Goal: Transaction & Acquisition: Book appointment/travel/reservation

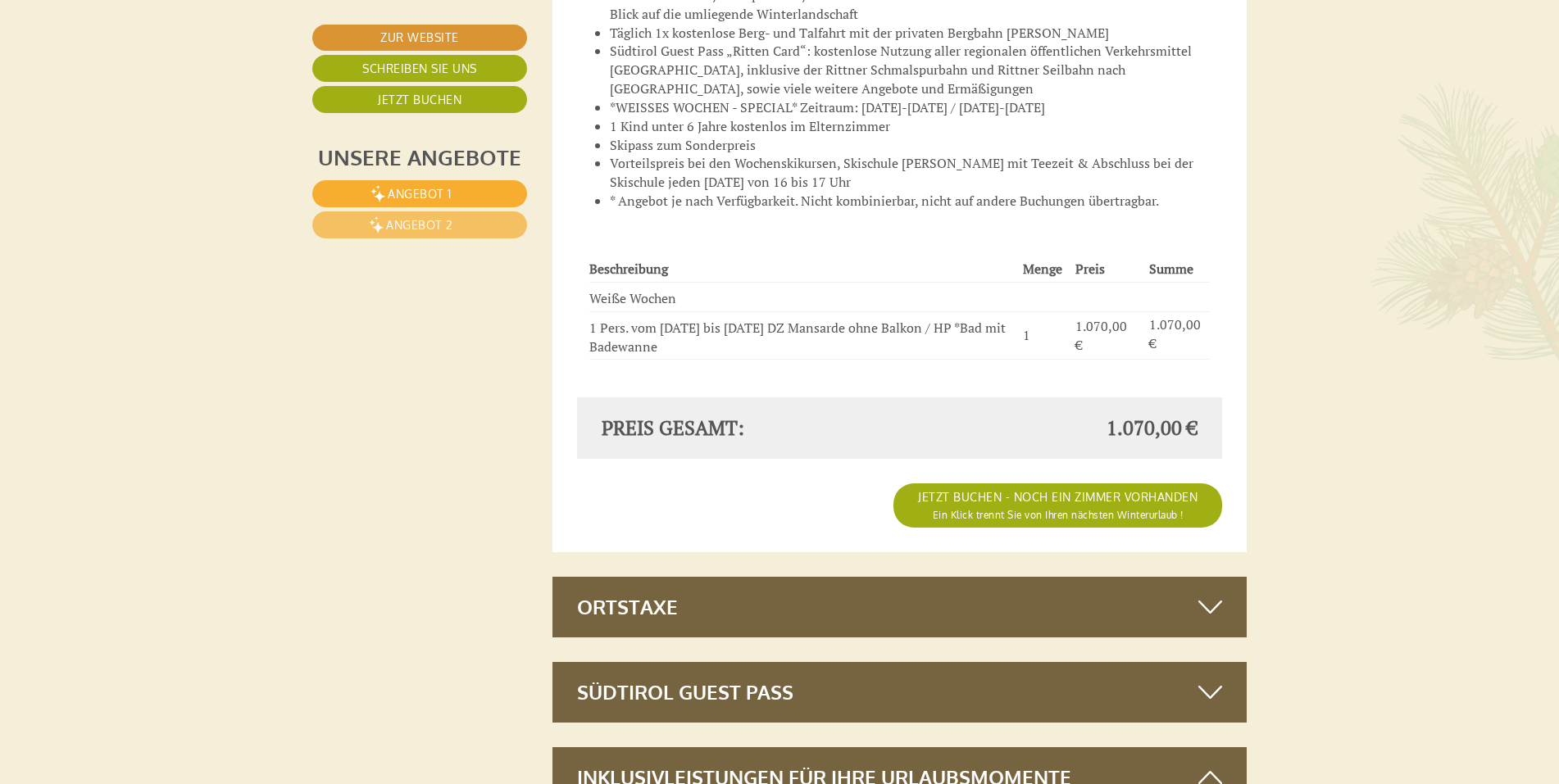
scroll to position [5507, 0]
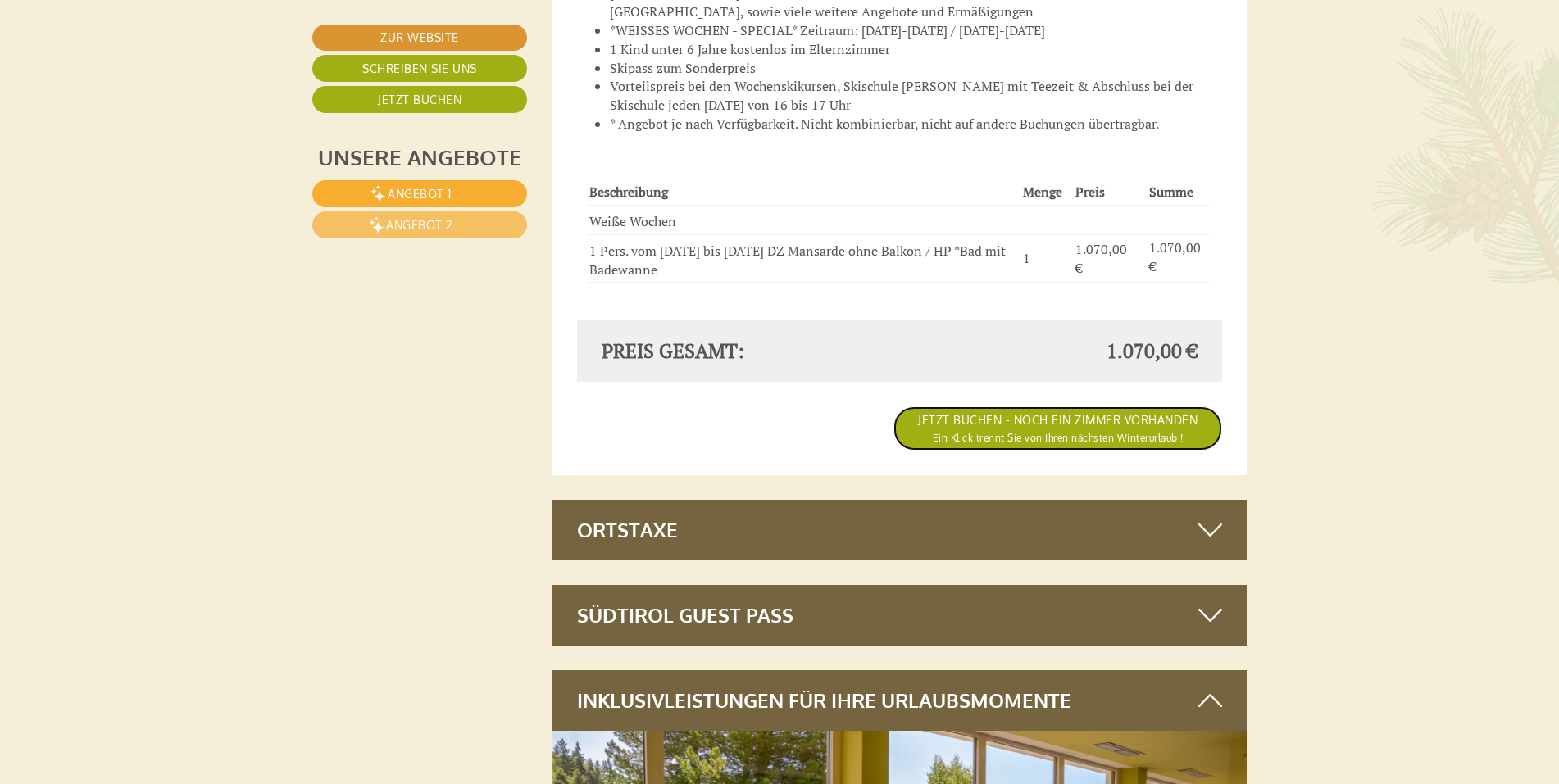
click at [1037, 406] on link "JETZT BUCHEN - NOCH EIN ZIMMER VORHANDEN Ein Klick trennt Sie von Ihren nächste…" at bounding box center [1058, 428] width 329 height 44
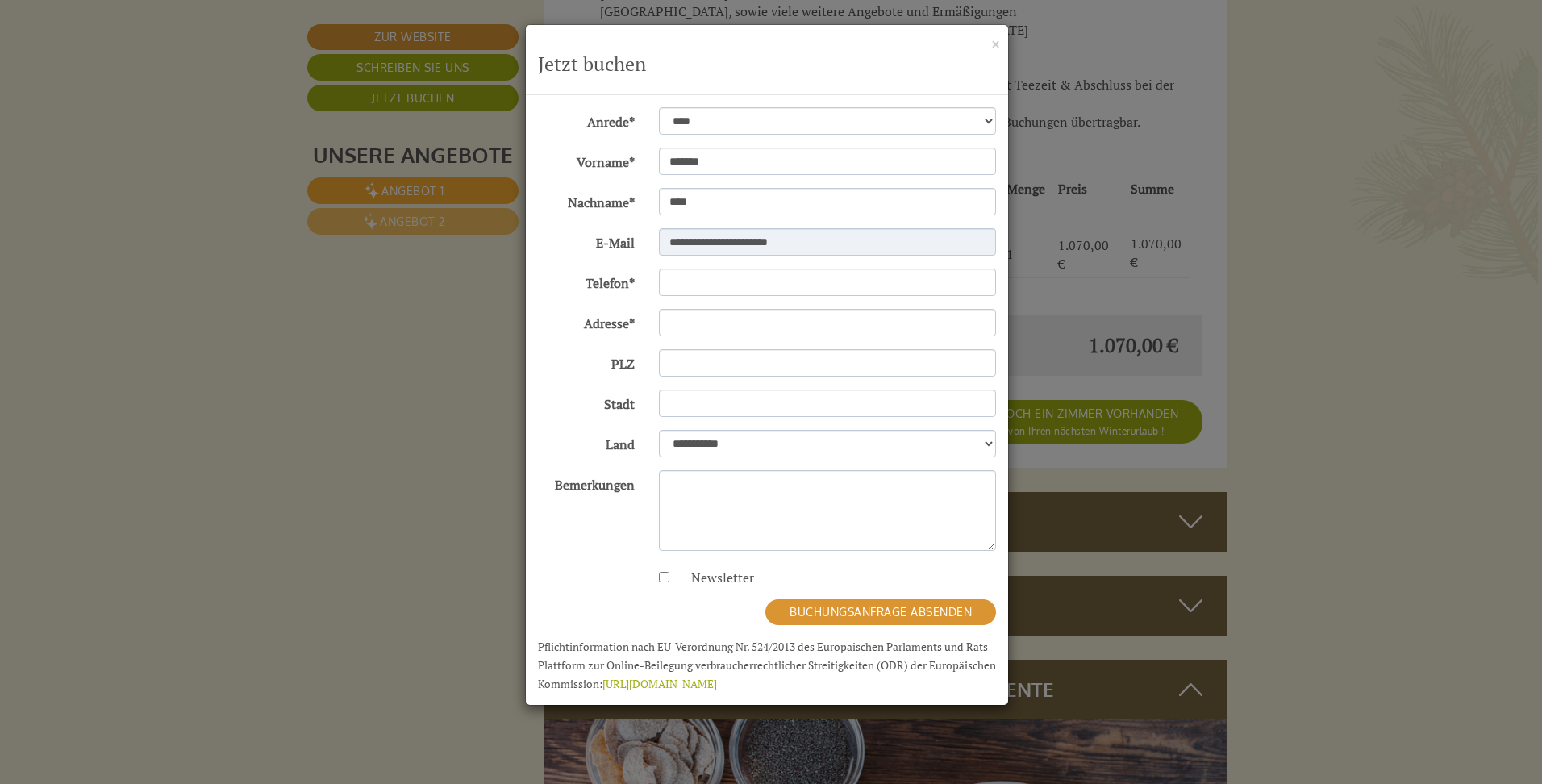
click at [1448, 399] on div "**********" at bounding box center [771, 392] width 1542 height 784
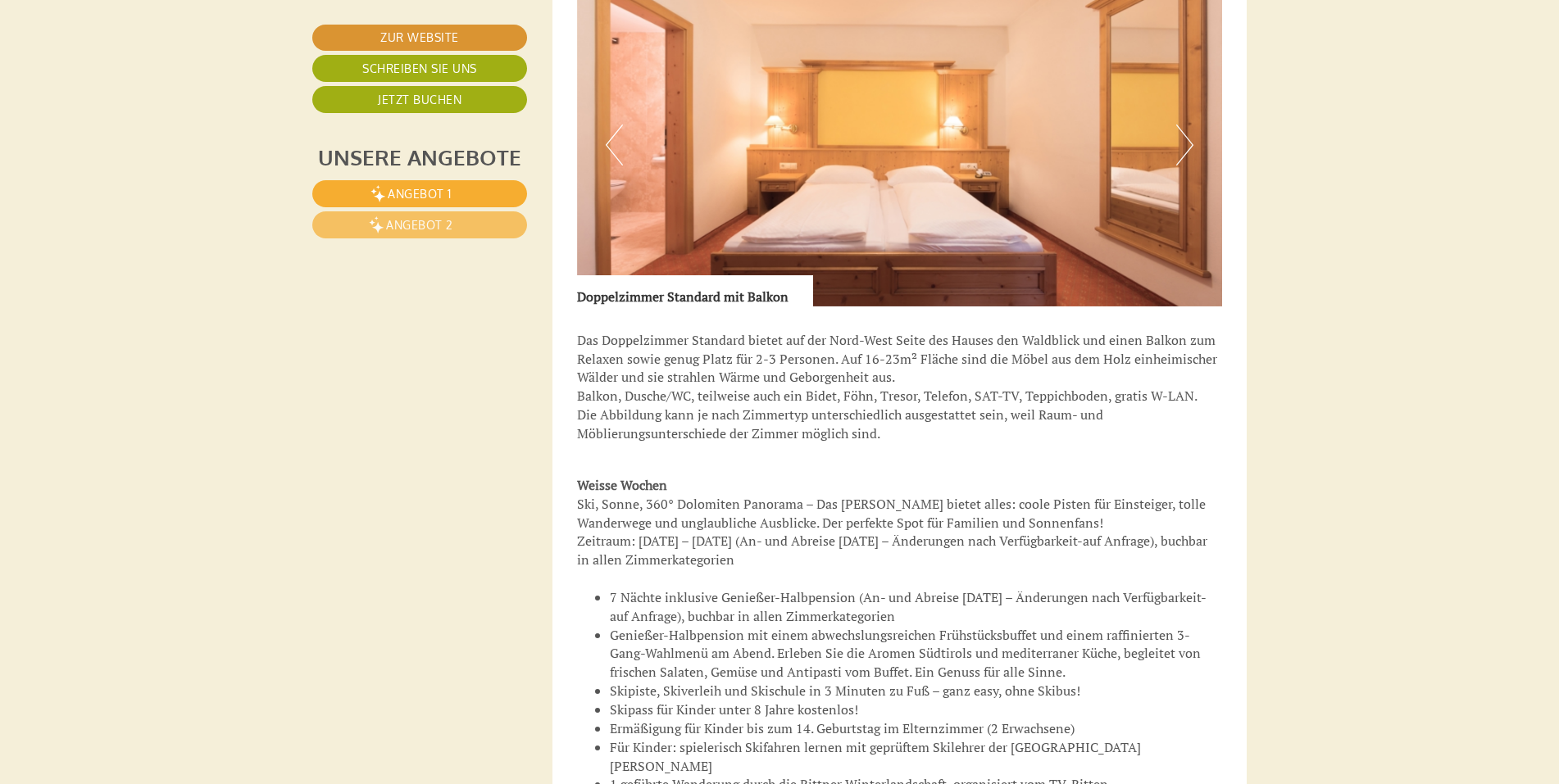
scroll to position [1668, 0]
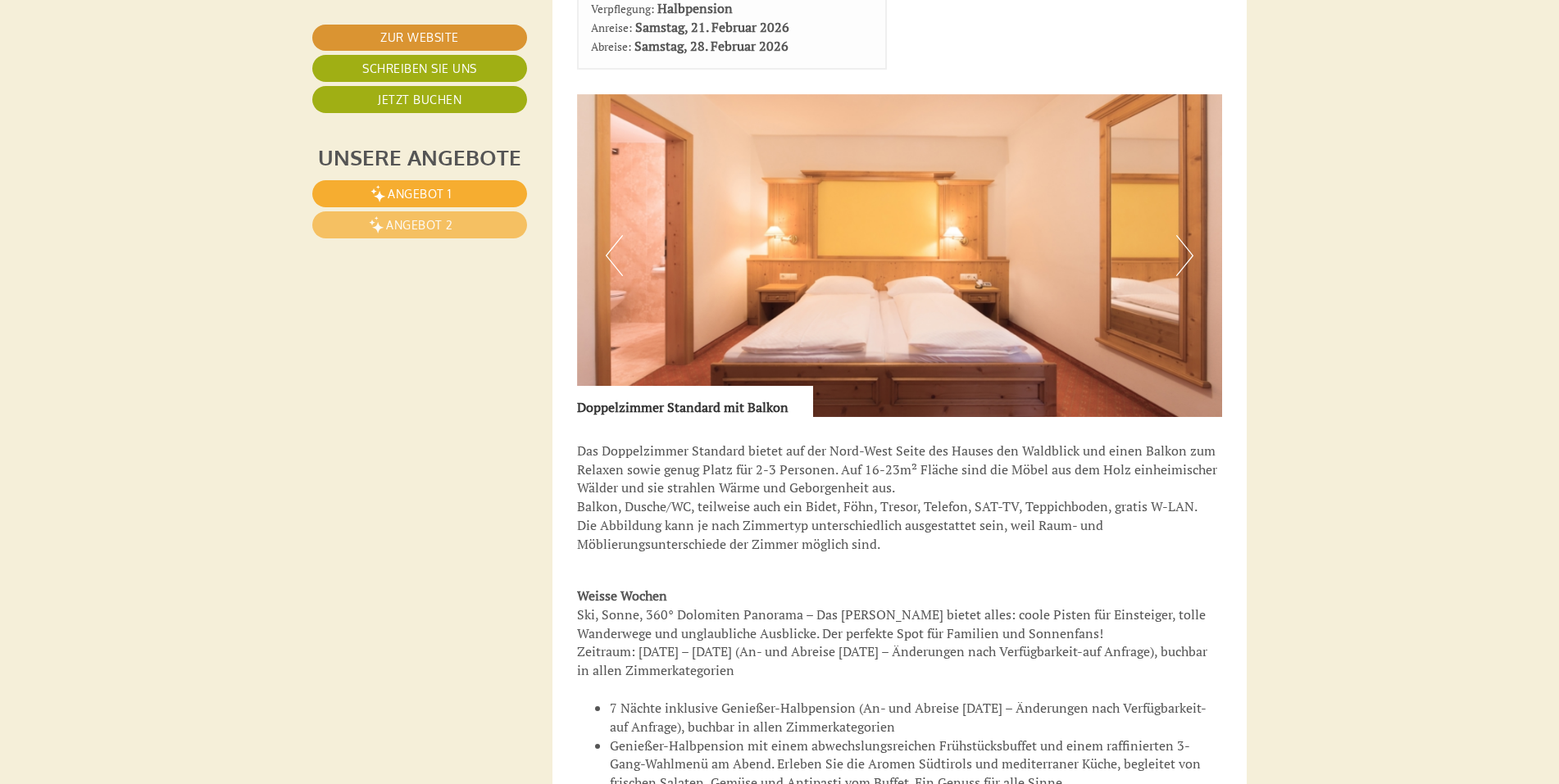
click at [1184, 253] on button "Next" at bounding box center [1185, 255] width 18 height 41
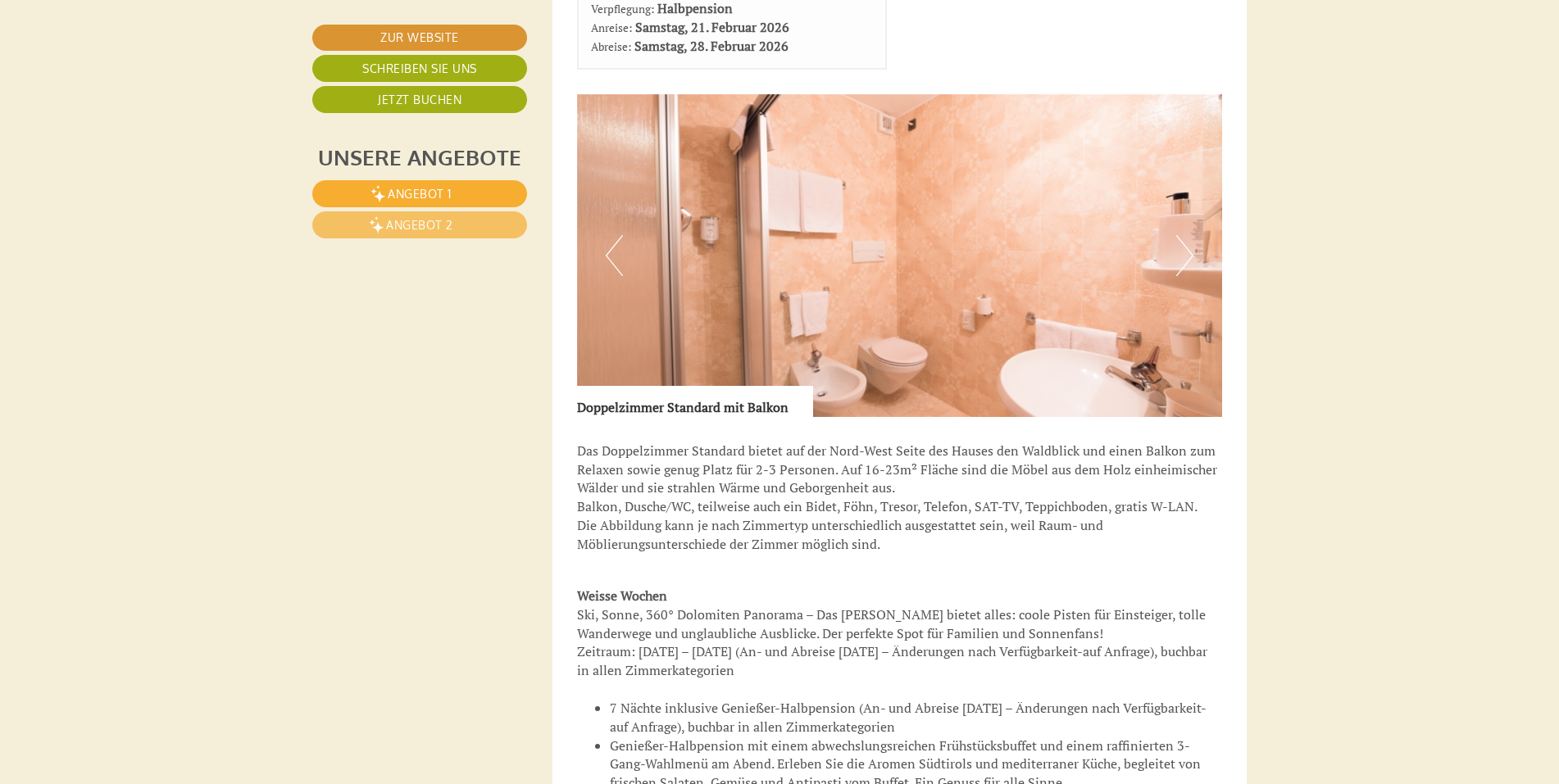
click at [1184, 255] on button "Next" at bounding box center [1185, 255] width 18 height 41
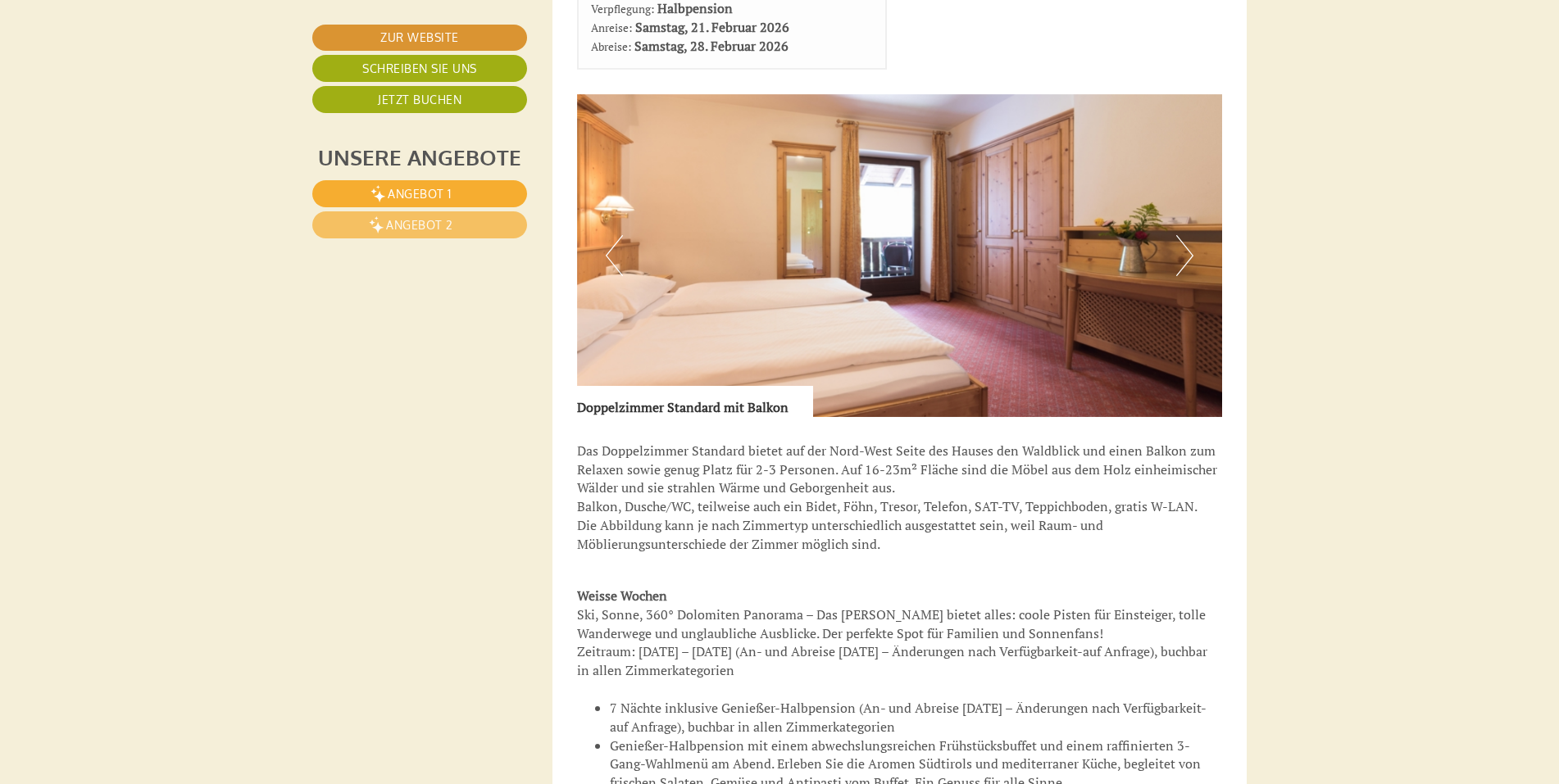
click at [1184, 255] on button "Next" at bounding box center [1185, 255] width 18 height 41
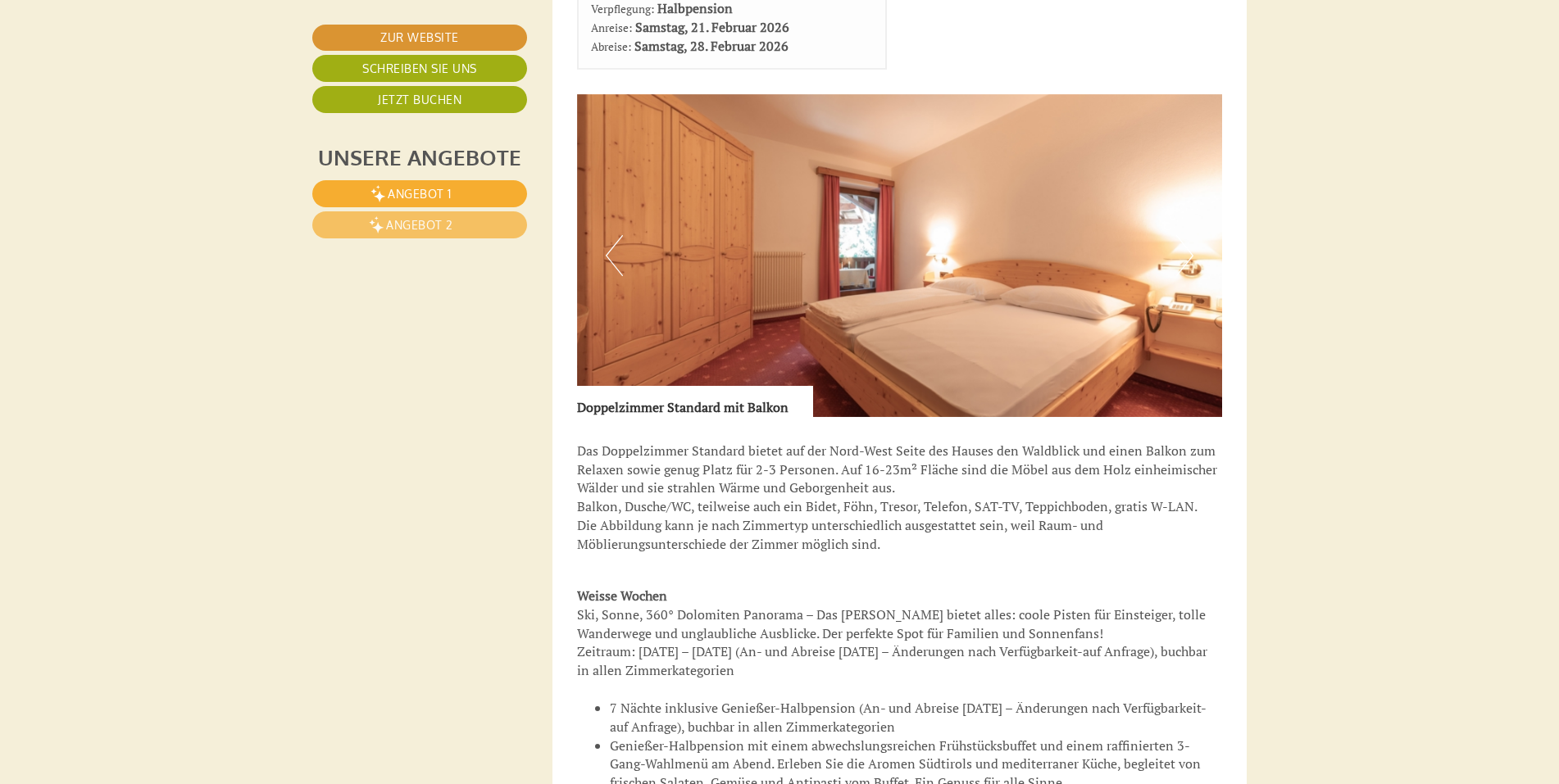
click at [1184, 255] on button "Next" at bounding box center [1185, 255] width 18 height 41
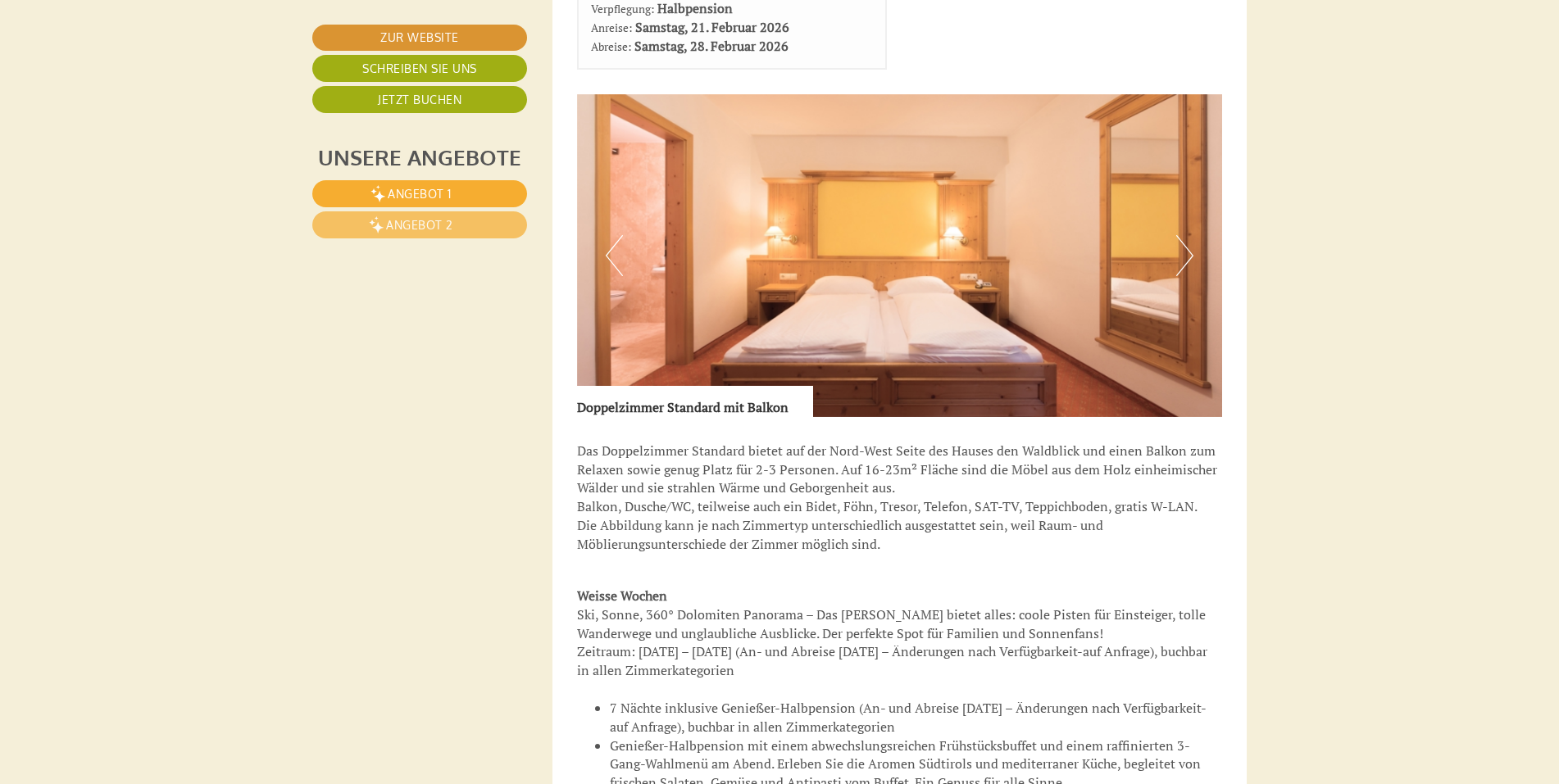
click at [1184, 255] on button "Next" at bounding box center [1185, 255] width 18 height 41
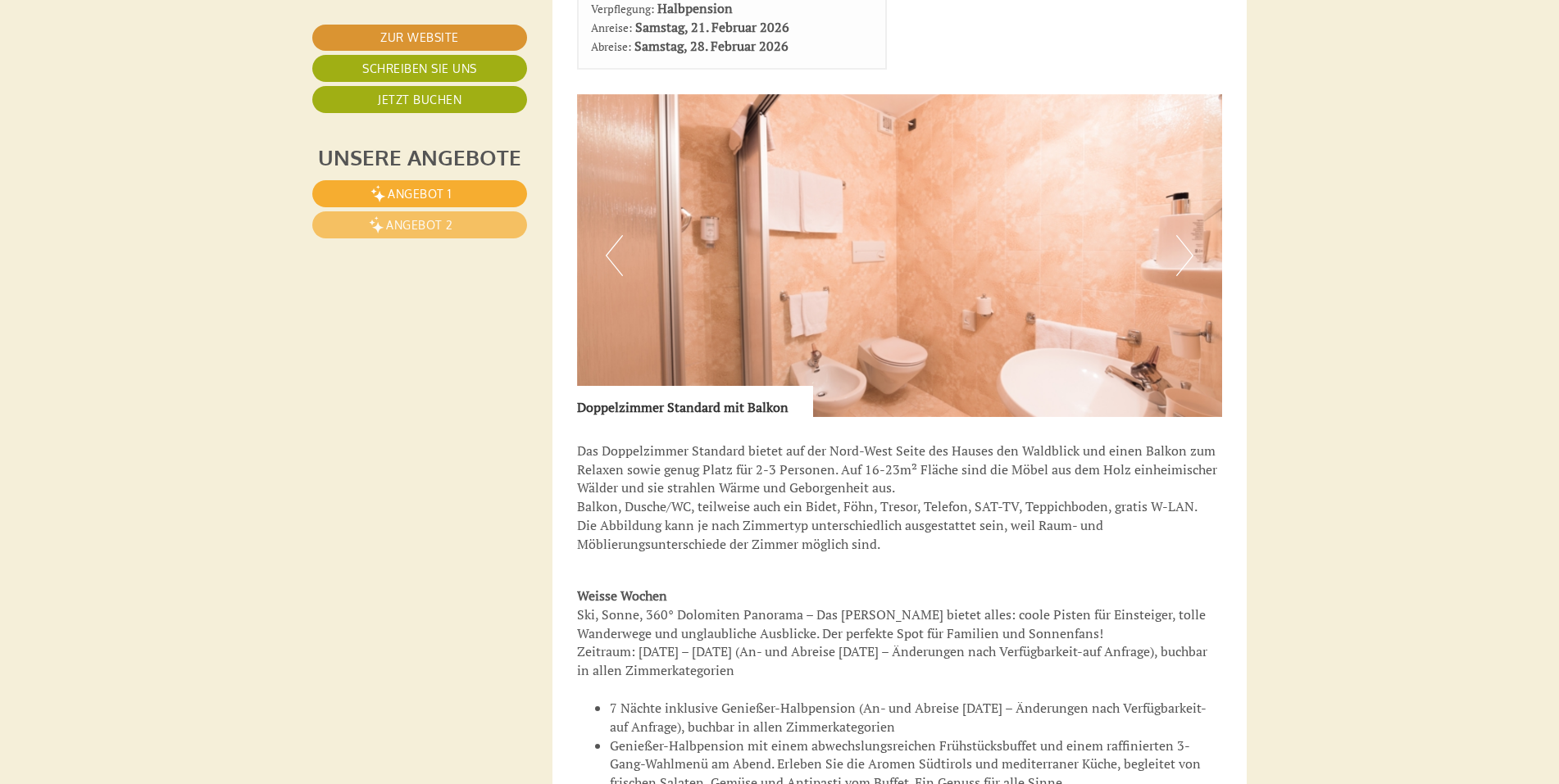
click at [1184, 255] on button "Next" at bounding box center [1185, 255] width 18 height 41
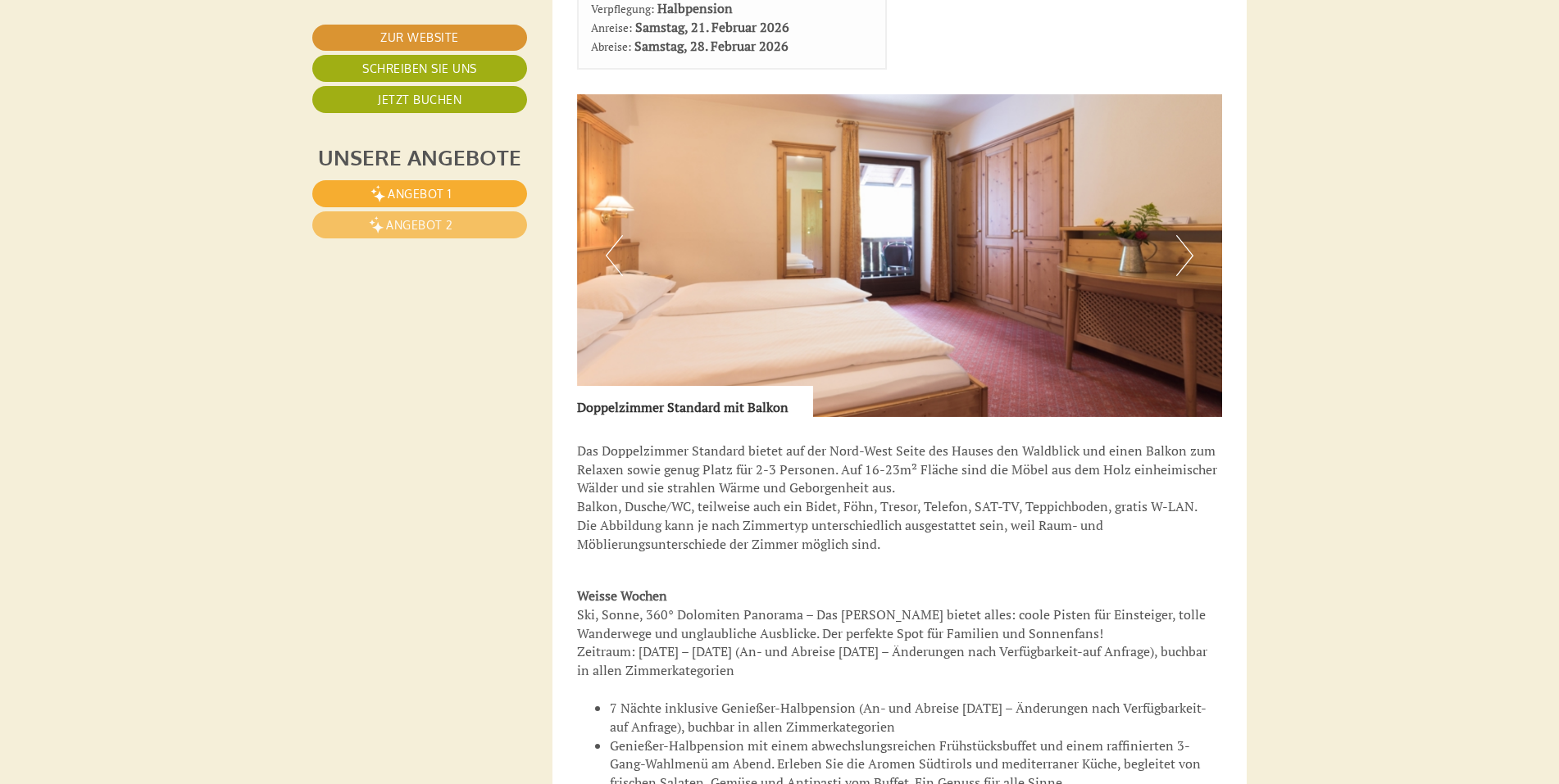
click at [1184, 255] on button "Next" at bounding box center [1185, 255] width 18 height 41
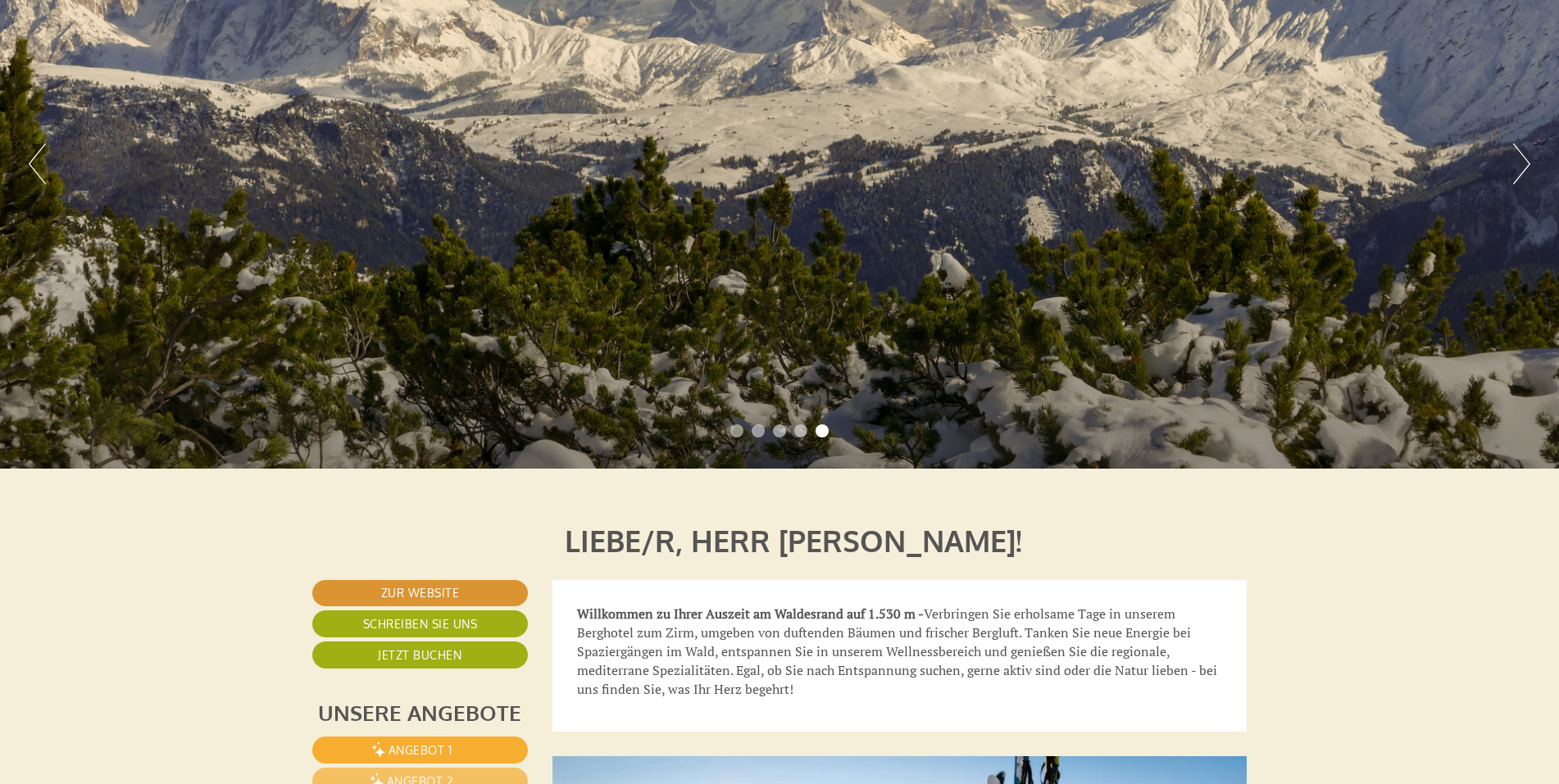
scroll to position [0, 0]
